Goal: Task Accomplishment & Management: Complete application form

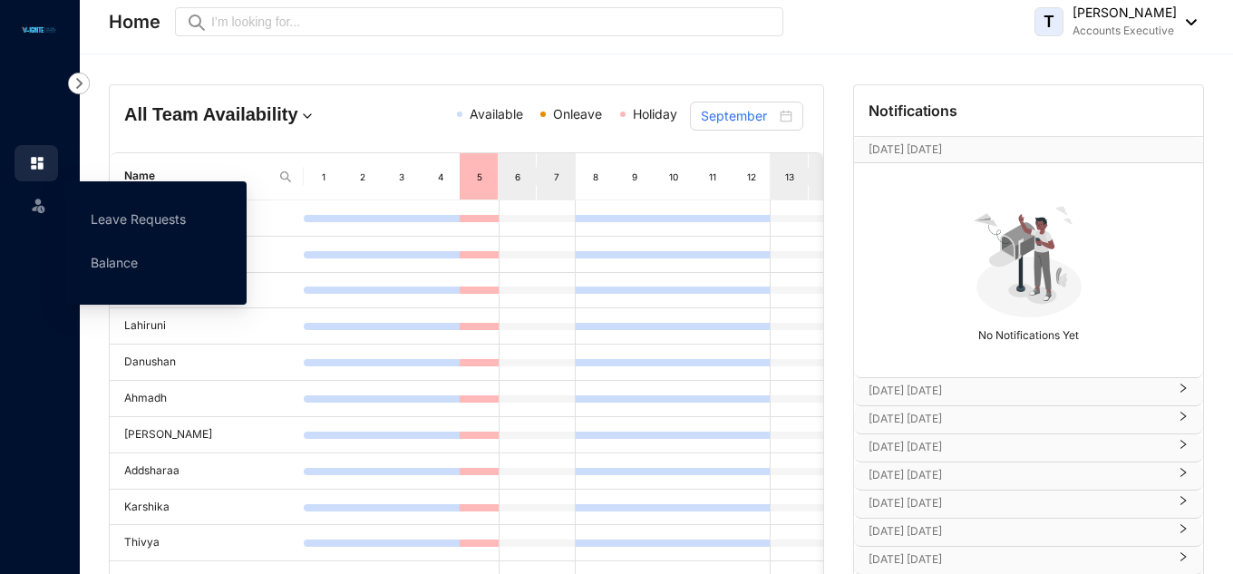
click at [38, 201] on icon at bounding box center [38, 201] width 9 height 0
click at [127, 220] on link "Leave Requests" at bounding box center [138, 218] width 95 height 15
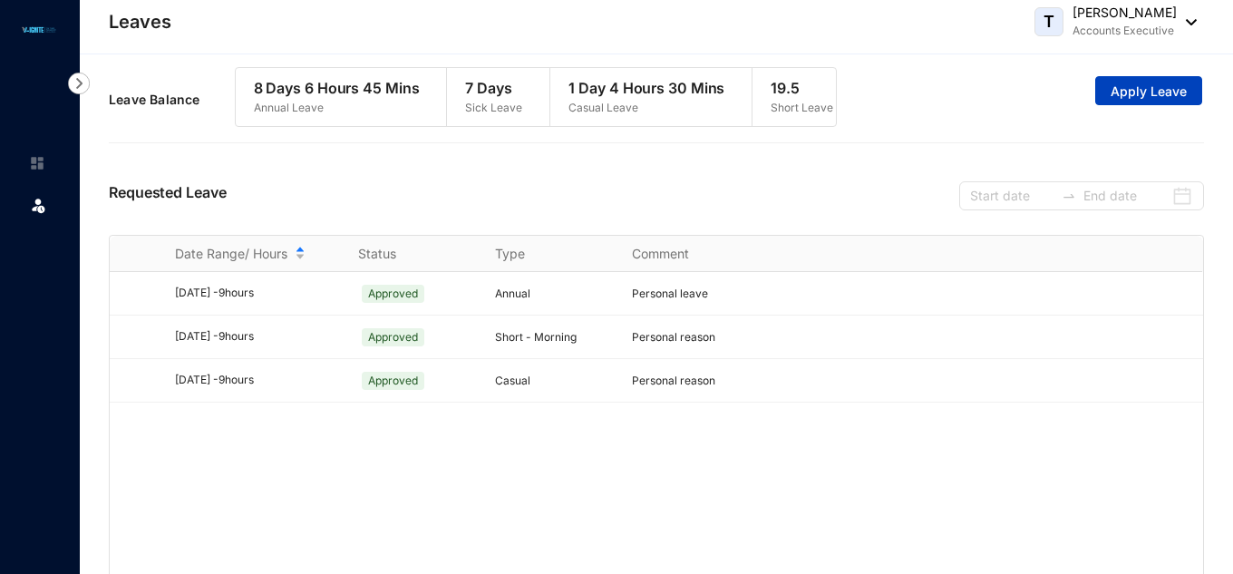
click at [1108, 92] on button "Apply Leave" at bounding box center [1148, 90] width 107 height 29
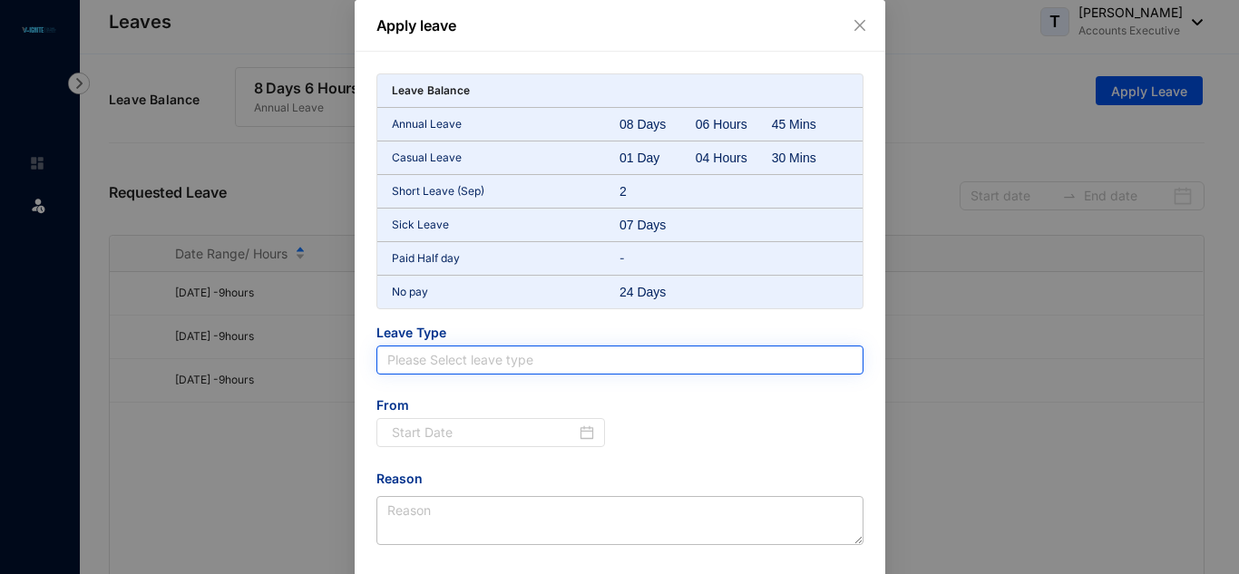
click at [418, 355] on input "search" at bounding box center [619, 359] width 465 height 27
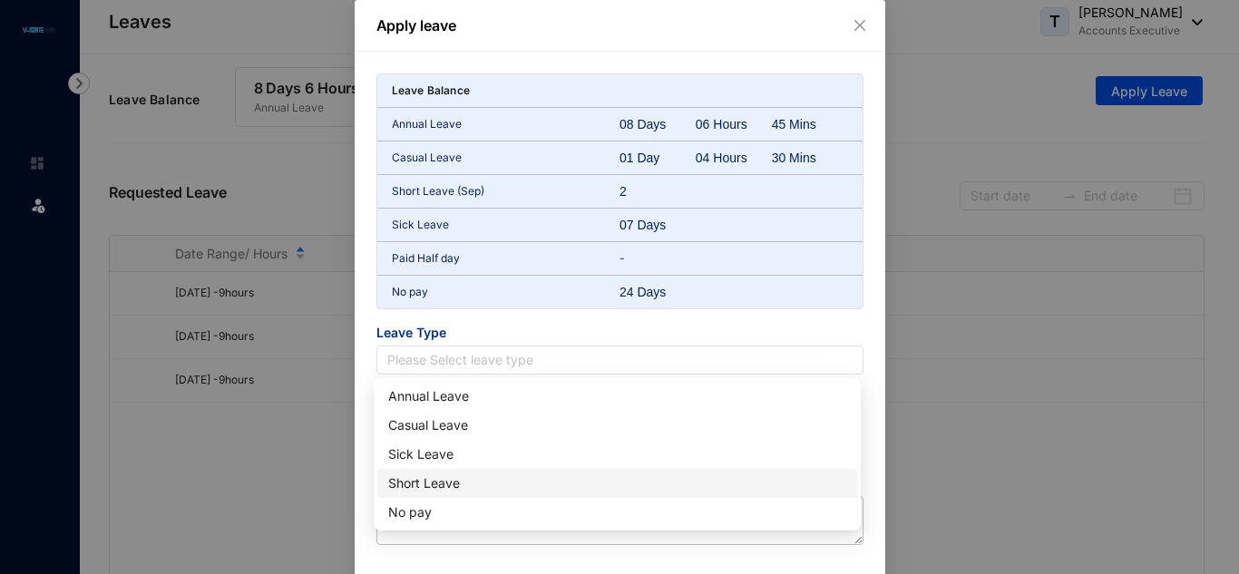
click at [403, 489] on div "Short Leave" at bounding box center [617, 483] width 458 height 20
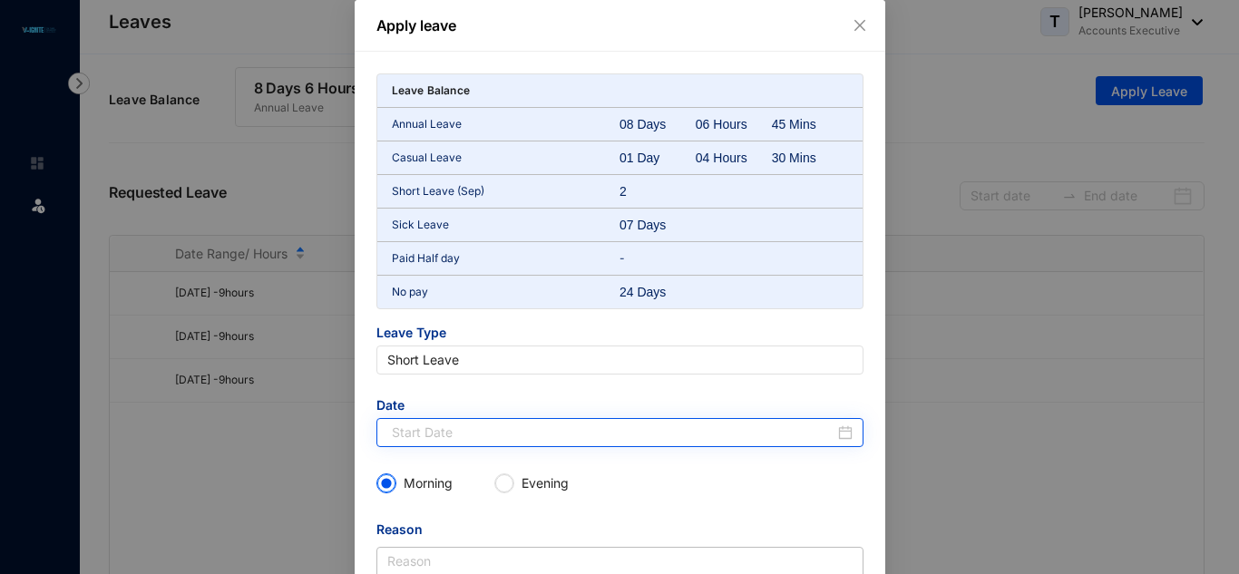
click at [840, 434] on div at bounding box center [622, 433] width 461 height 20
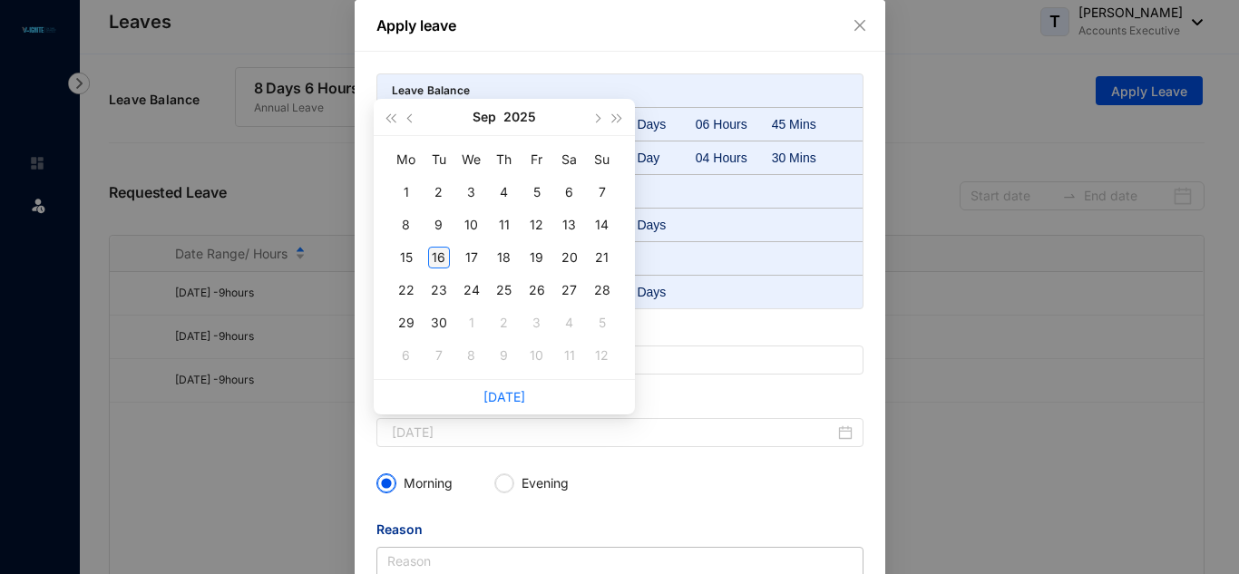
click at [438, 259] on div "16" at bounding box center [439, 258] width 22 height 22
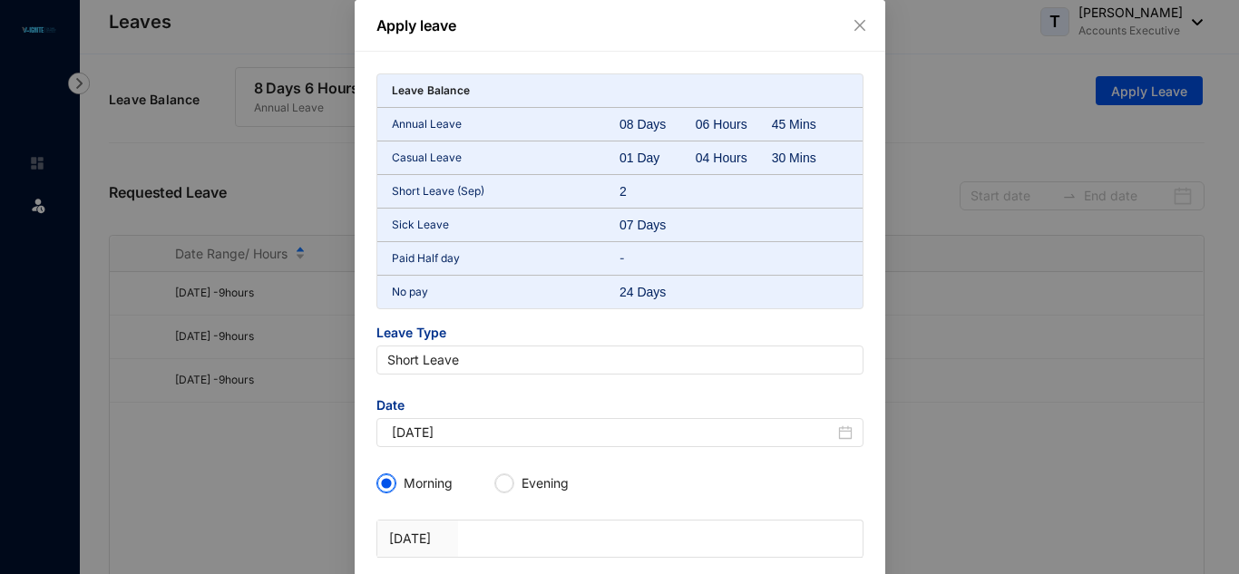
type input "[DATE]"
click at [504, 481] on input "Evening" at bounding box center [504, 483] width 18 height 18
radio input "true"
radio input "false"
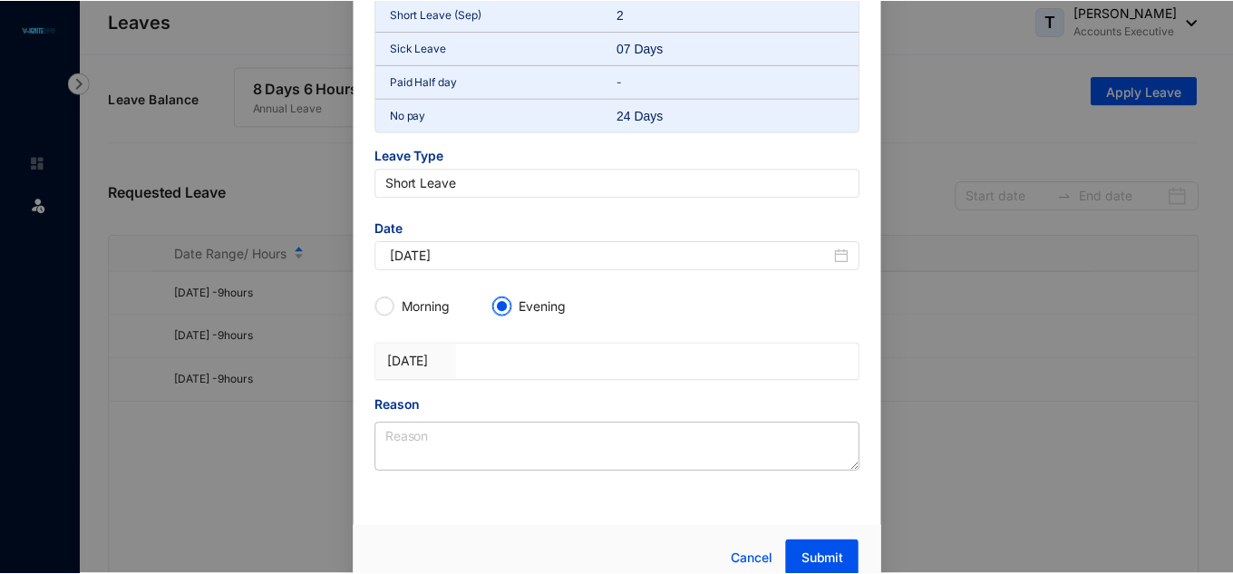
scroll to position [195, 0]
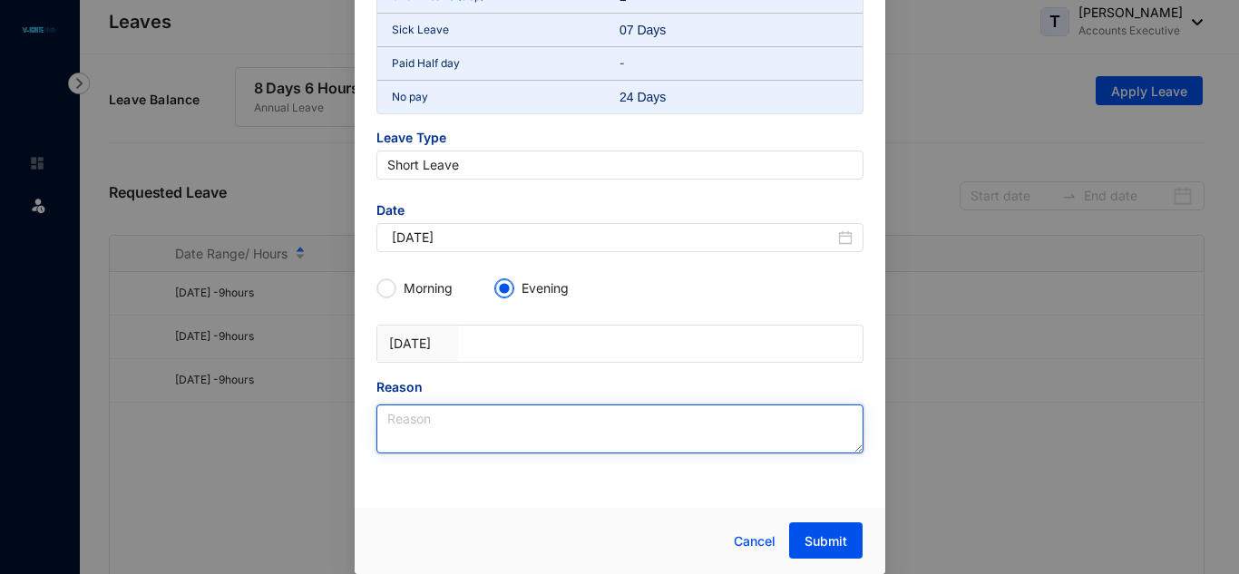
click at [575, 413] on textarea "Reason" at bounding box center [619, 428] width 487 height 49
type textarea "p"
type textarea "Personal Leave"
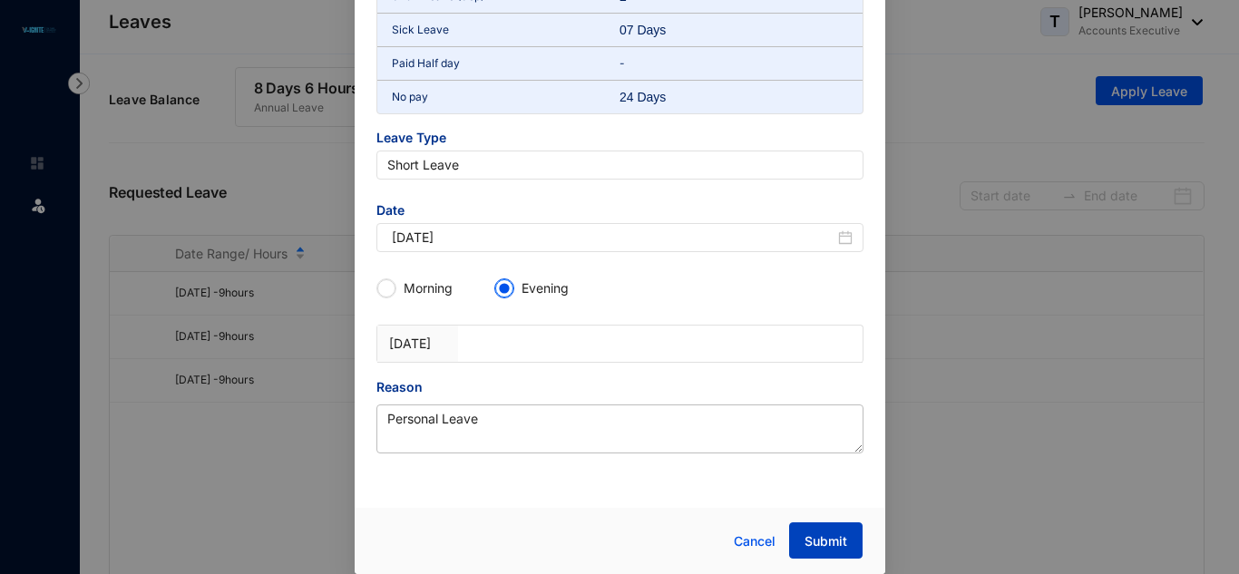
click at [845, 538] on button "Submit" at bounding box center [825, 540] width 73 height 36
